Goal: Task Accomplishment & Management: Use online tool/utility

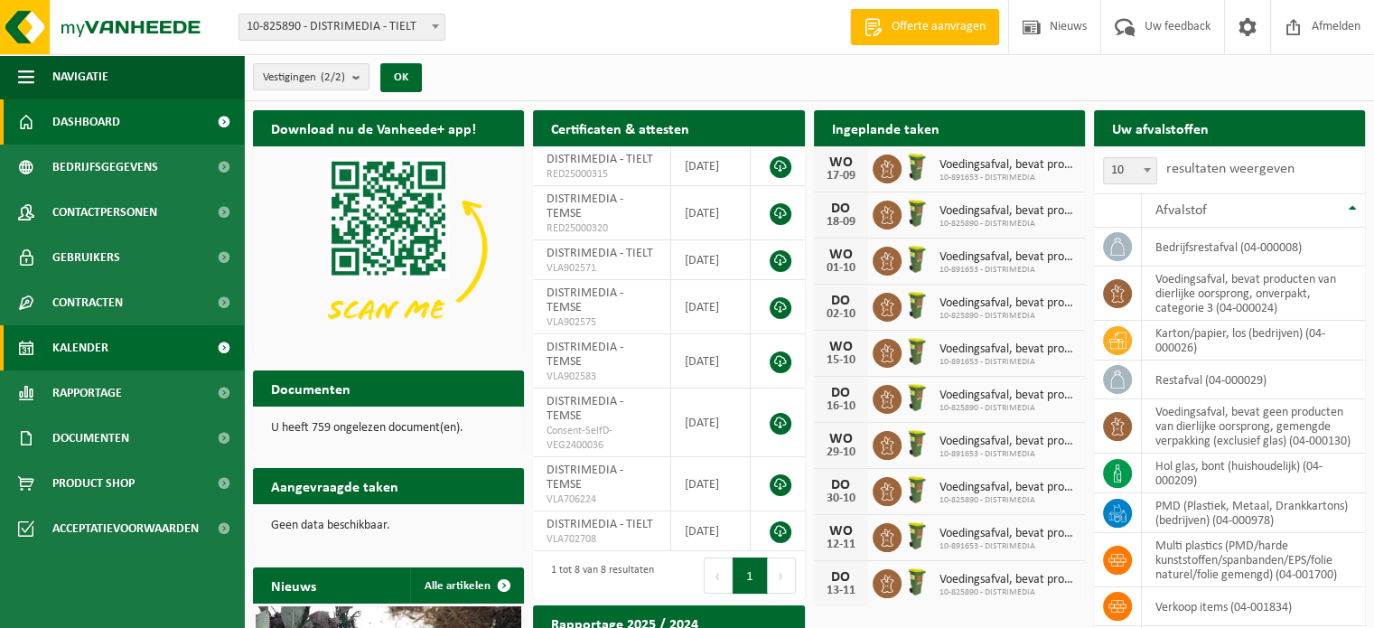
click at [90, 340] on span "Kalender" at bounding box center [80, 347] width 56 height 45
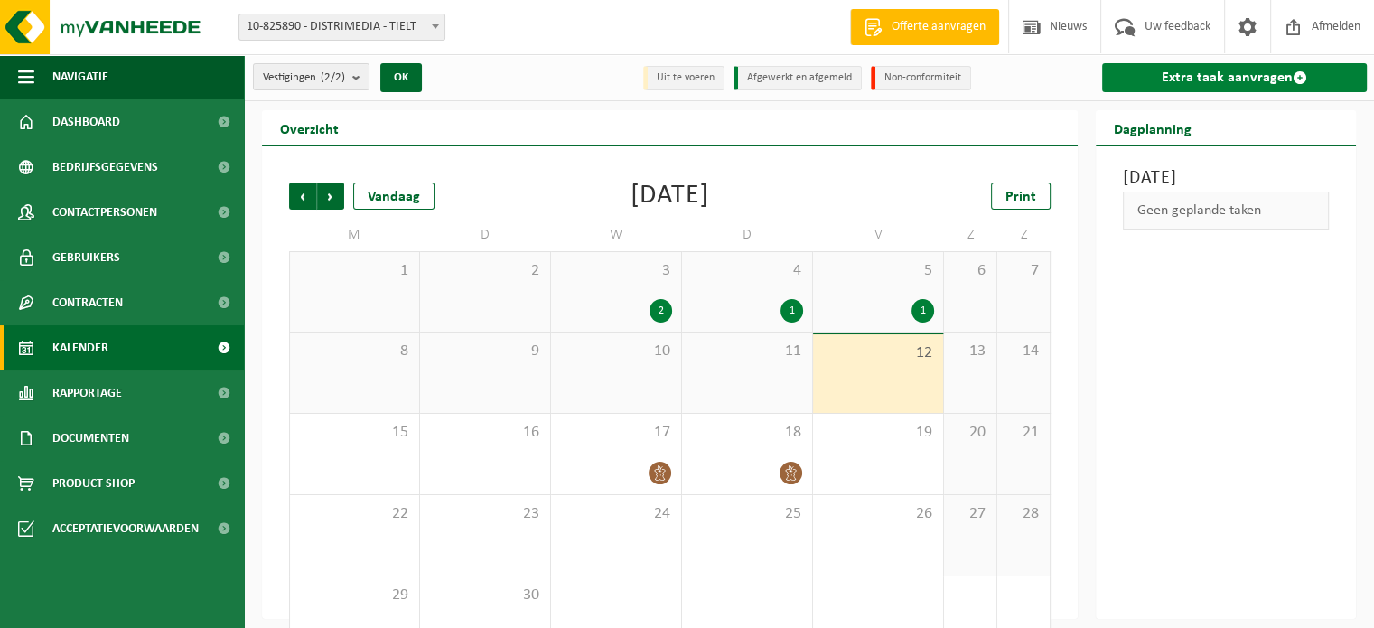
click at [1210, 75] on link "Extra taak aanvragen" at bounding box center [1234, 77] width 265 height 29
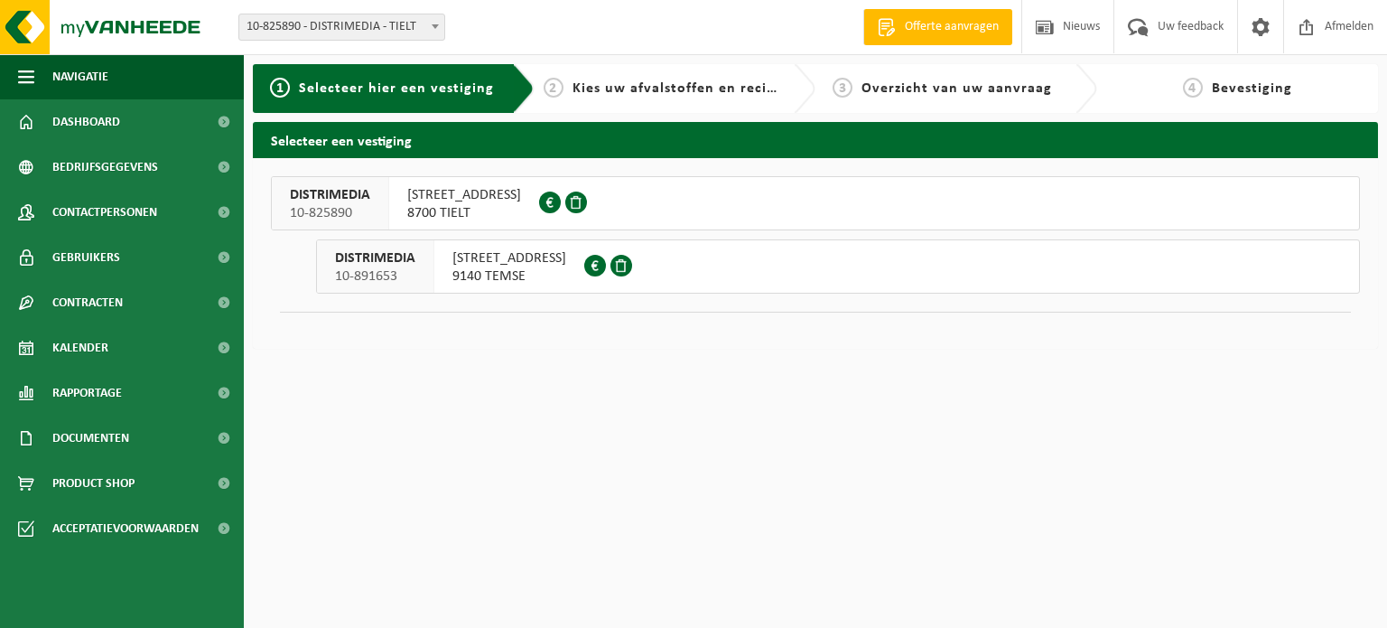
click at [485, 272] on span "9140 TEMSE" at bounding box center [510, 276] width 114 height 18
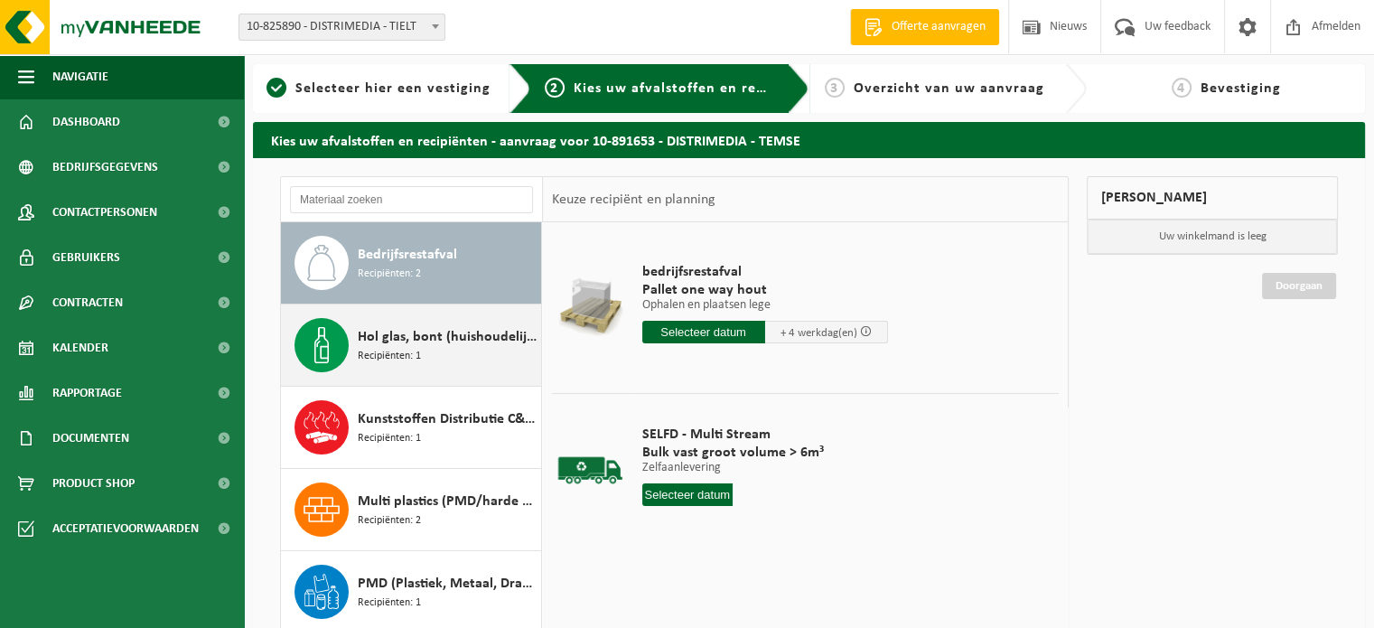
click at [445, 351] on div "Hol glas, bont (huishoudelijk) Recipiënten: 1" at bounding box center [447, 345] width 179 height 54
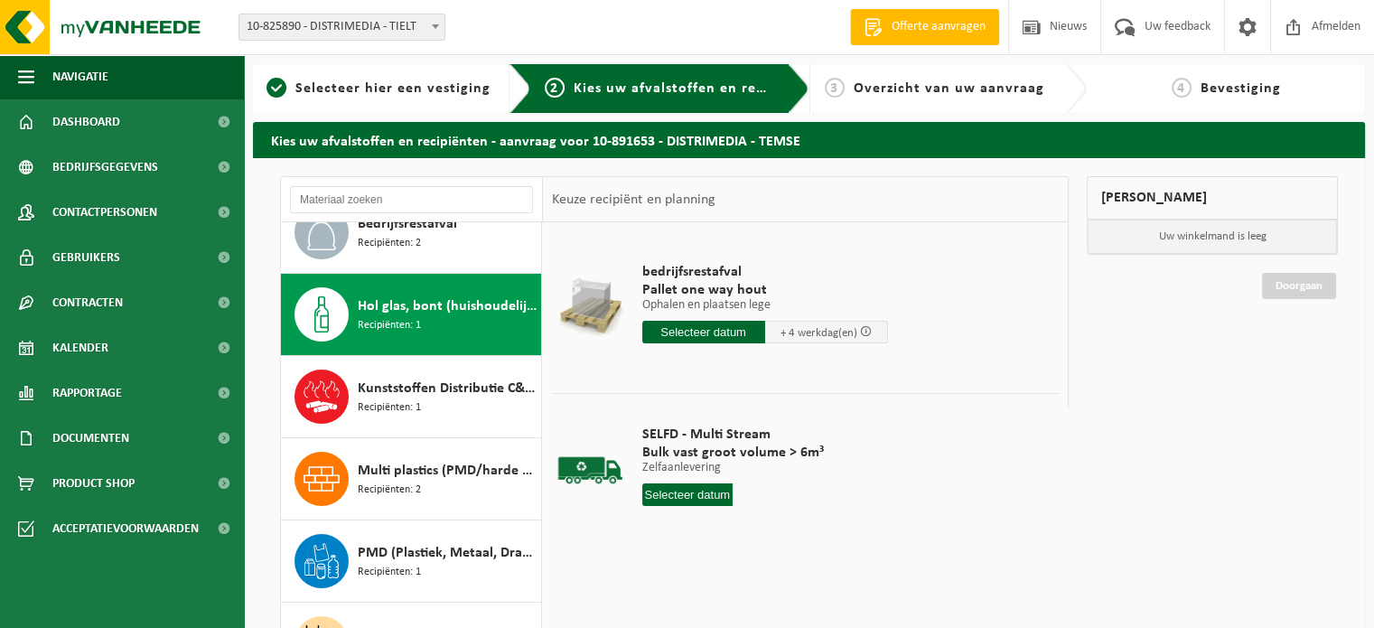
scroll to position [81, 0]
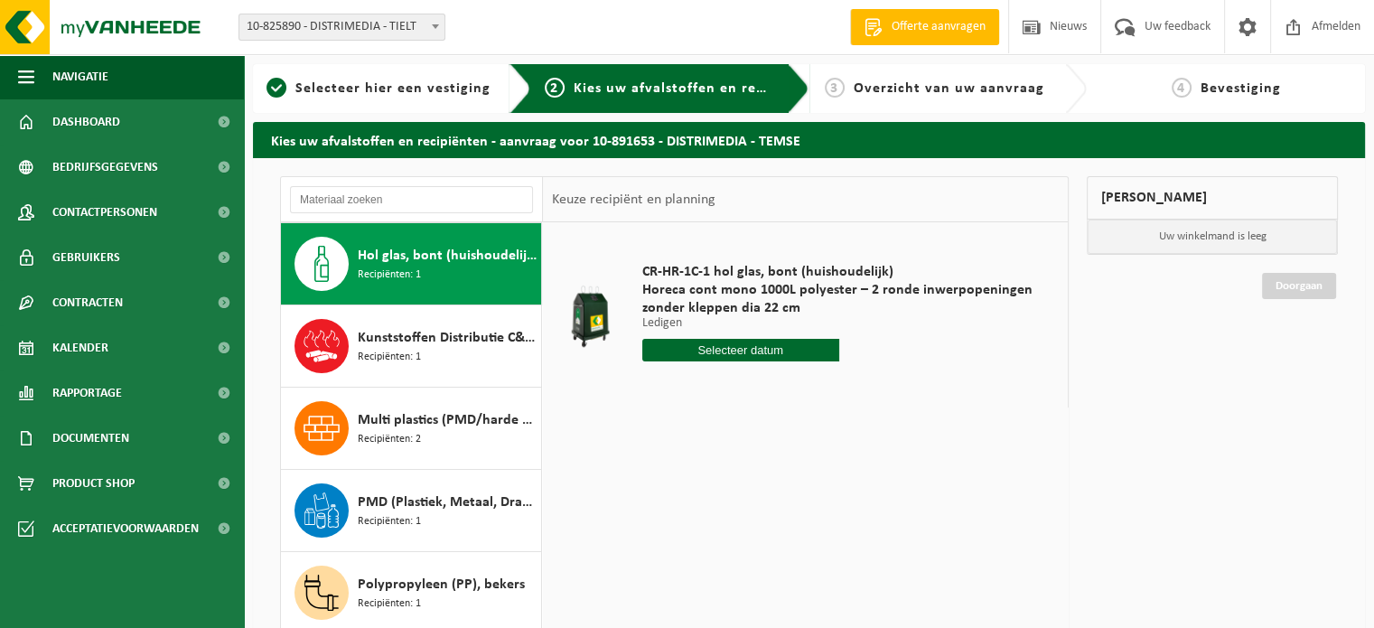
click at [803, 349] on input "text" at bounding box center [740, 350] width 197 height 23
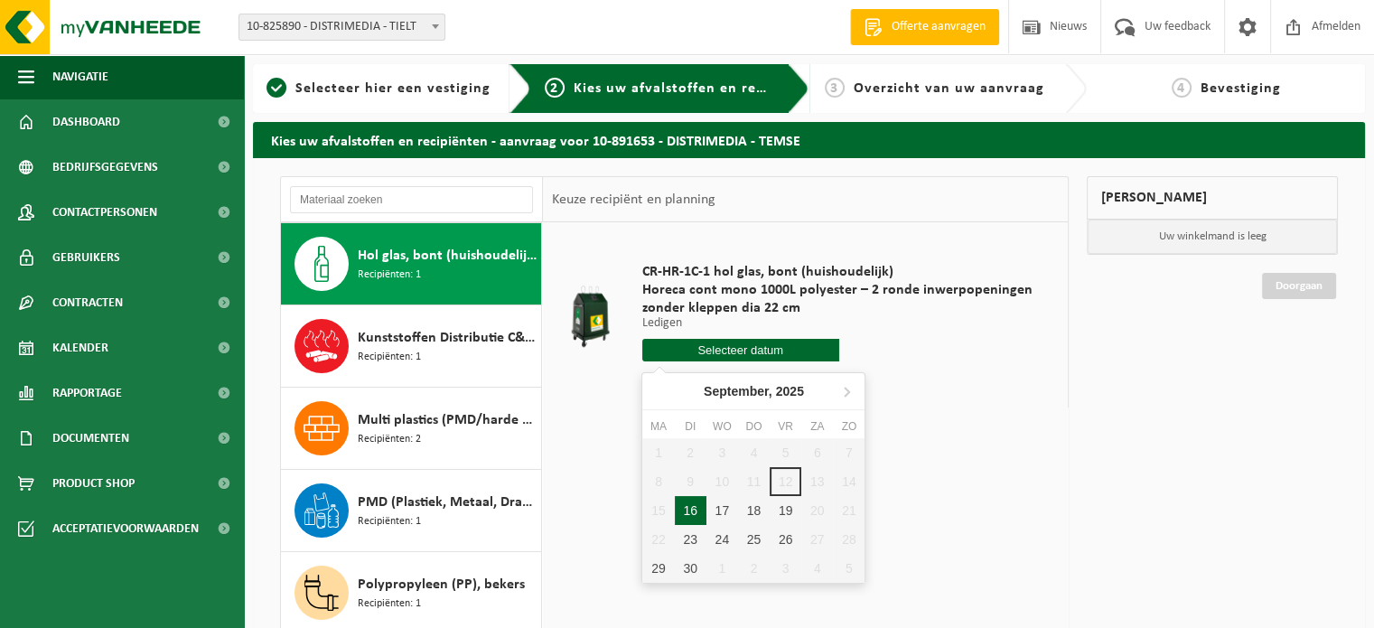
click at [692, 514] on div "16" at bounding box center [691, 510] width 32 height 29
type input "Van 2025-09-16"
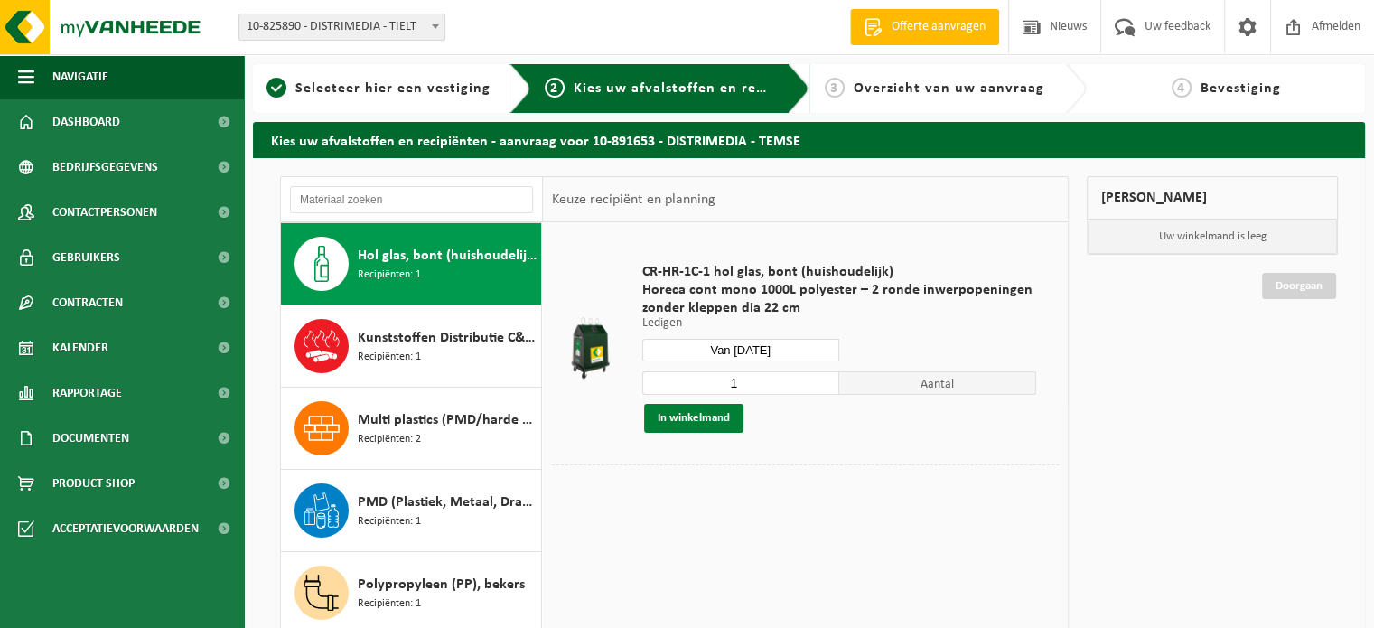
click at [668, 415] on button "In winkelmand" at bounding box center [693, 418] width 99 height 29
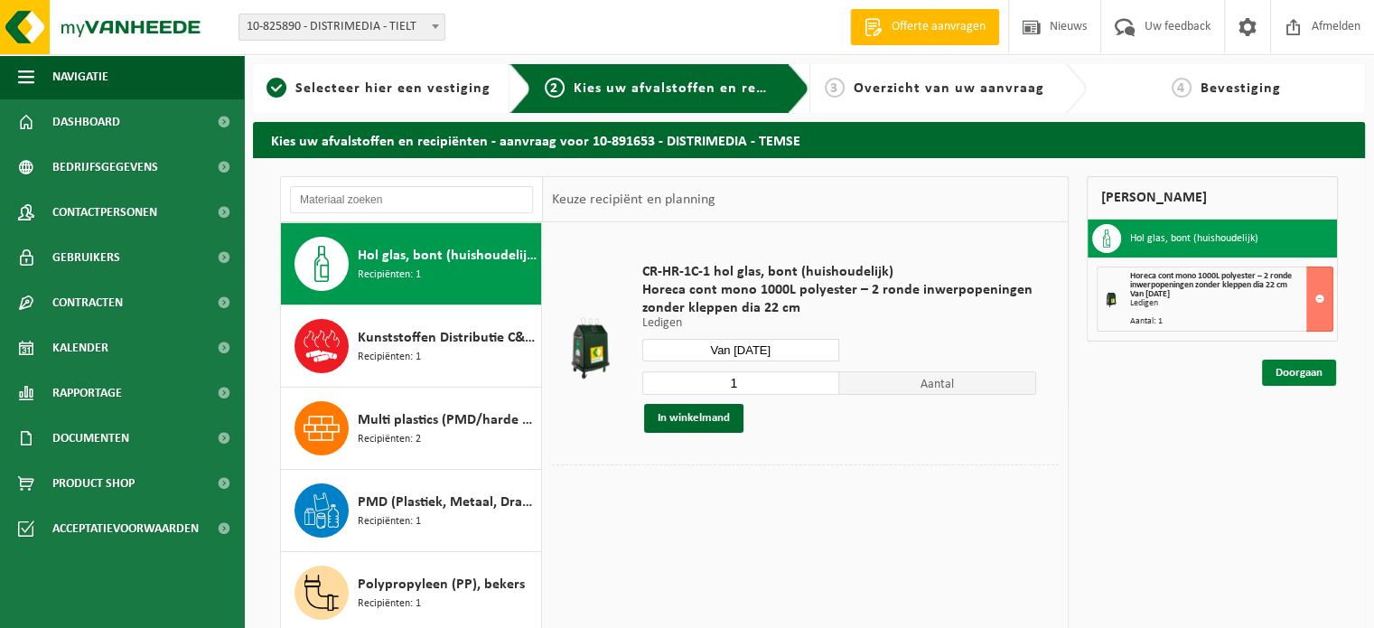
click at [1286, 375] on link "Doorgaan" at bounding box center [1299, 373] width 74 height 26
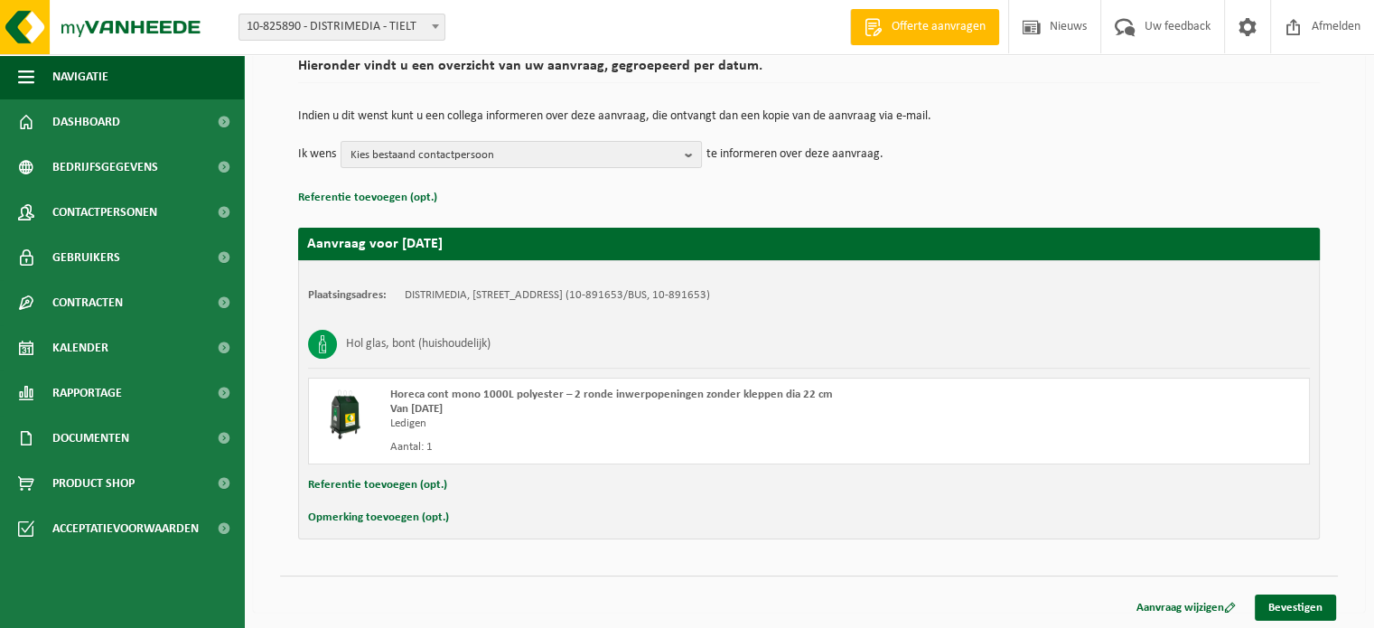
scroll to position [145, 0]
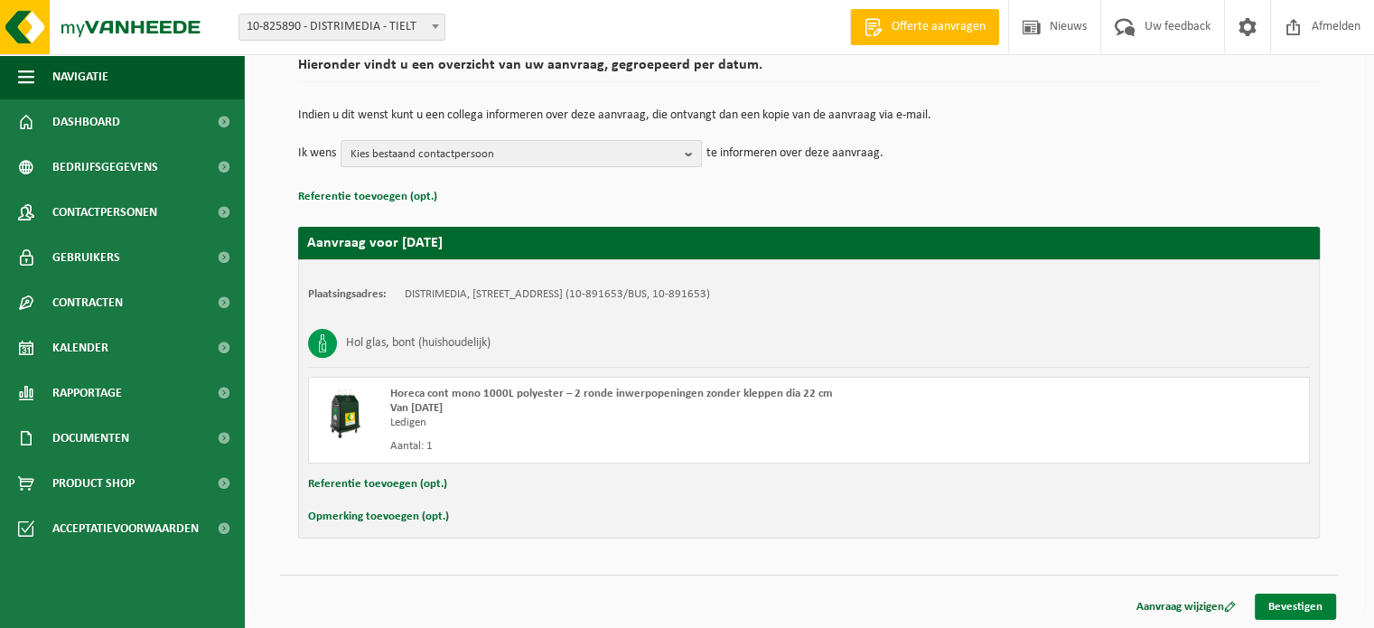
click at [1297, 599] on link "Bevestigen" at bounding box center [1295, 606] width 81 height 26
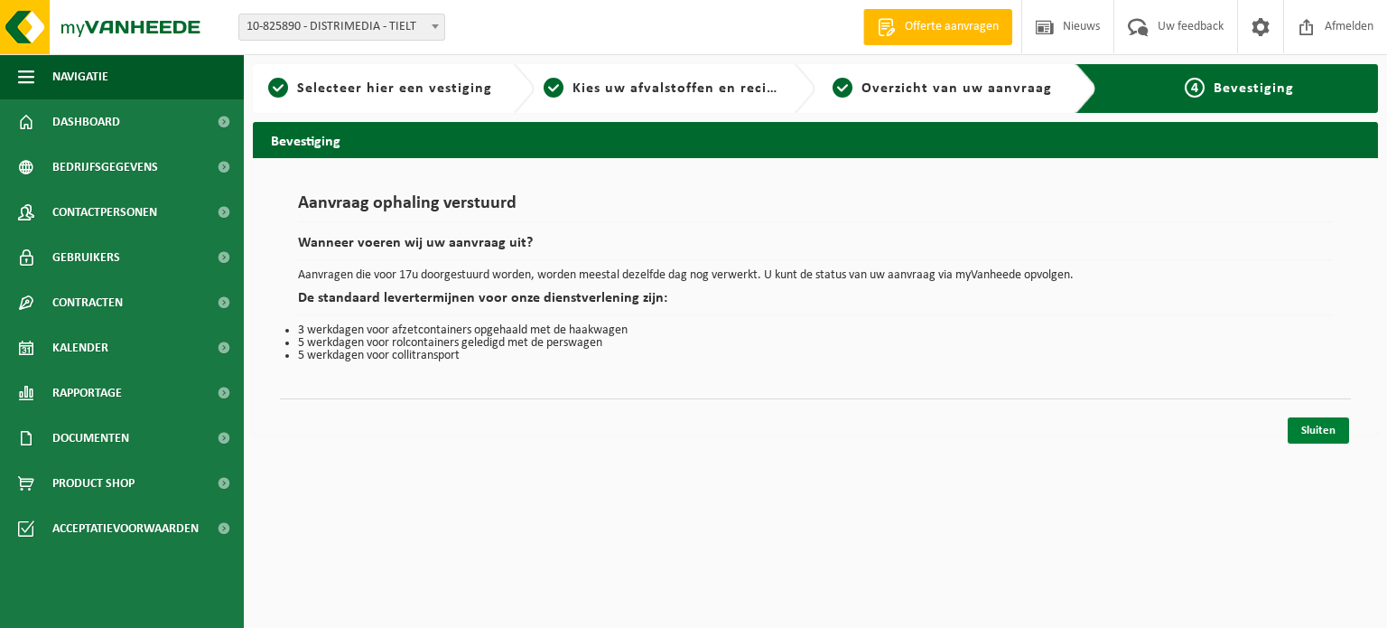
click at [1322, 427] on link "Sluiten" at bounding box center [1318, 430] width 61 height 26
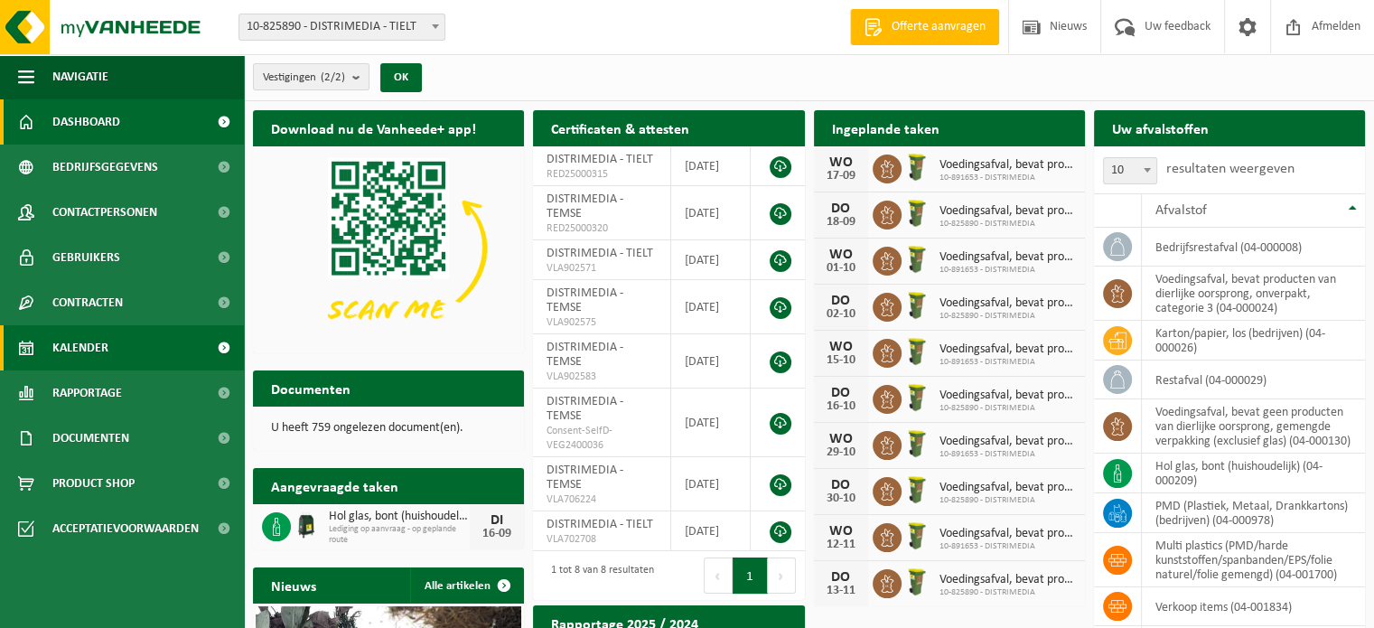
click at [109, 355] on link "Kalender" at bounding box center [122, 347] width 244 height 45
